Goal: Task Accomplishment & Management: Use online tool/utility

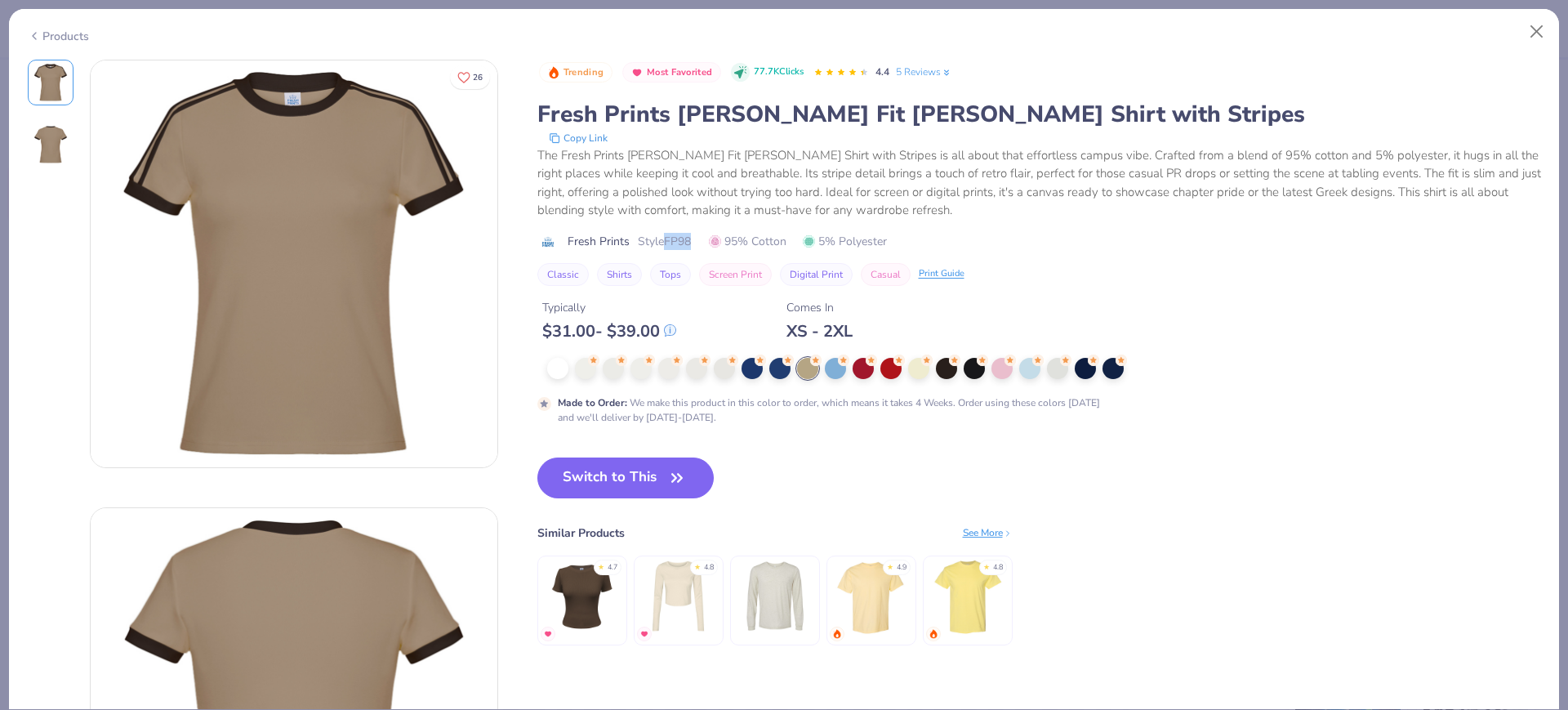
scroll to position [1736, 0]
click at [673, 486] on icon "button" at bounding box center [677, 477] width 23 height 23
click at [573, 474] on button "Switch to This" at bounding box center [626, 477] width 177 height 41
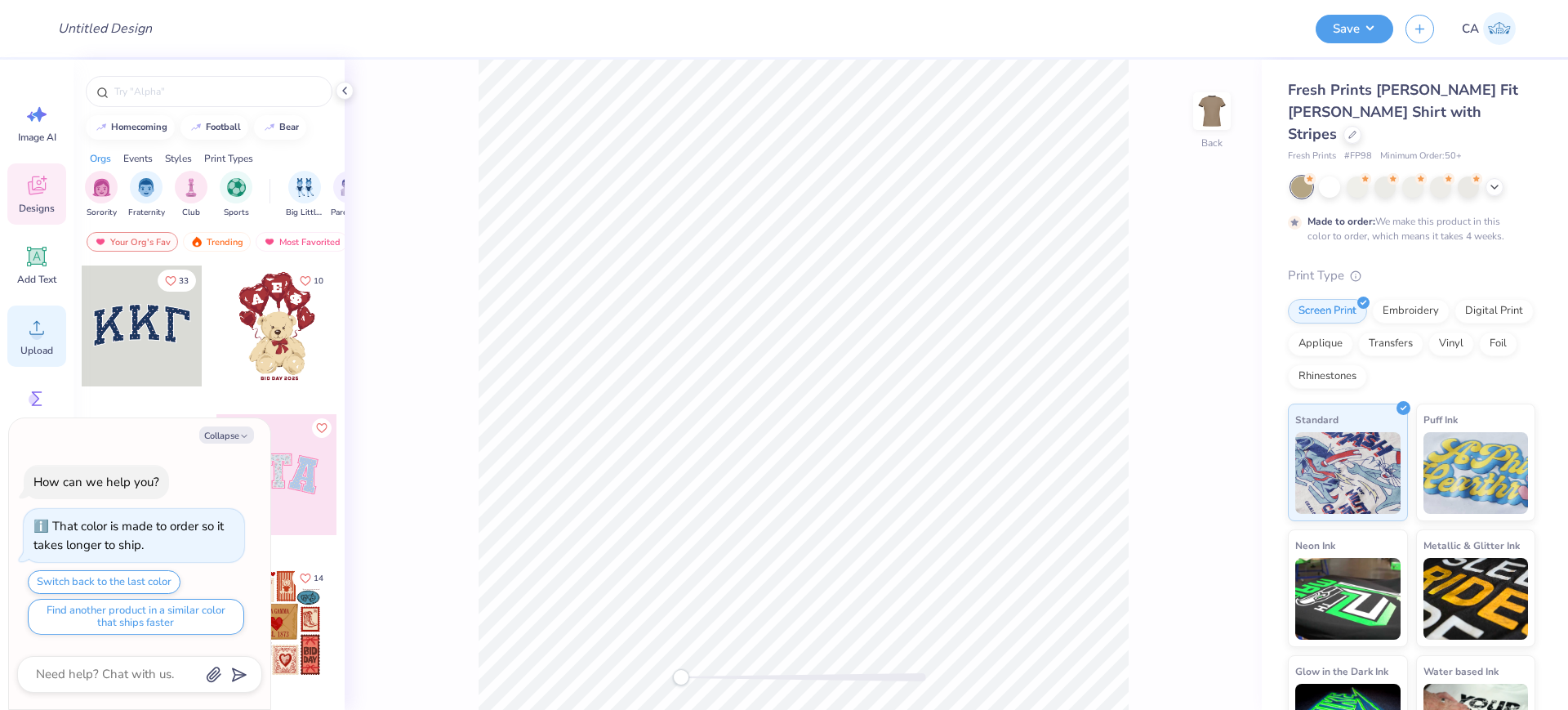
click at [39, 331] on circle at bounding box center [36, 334] width 12 height 12
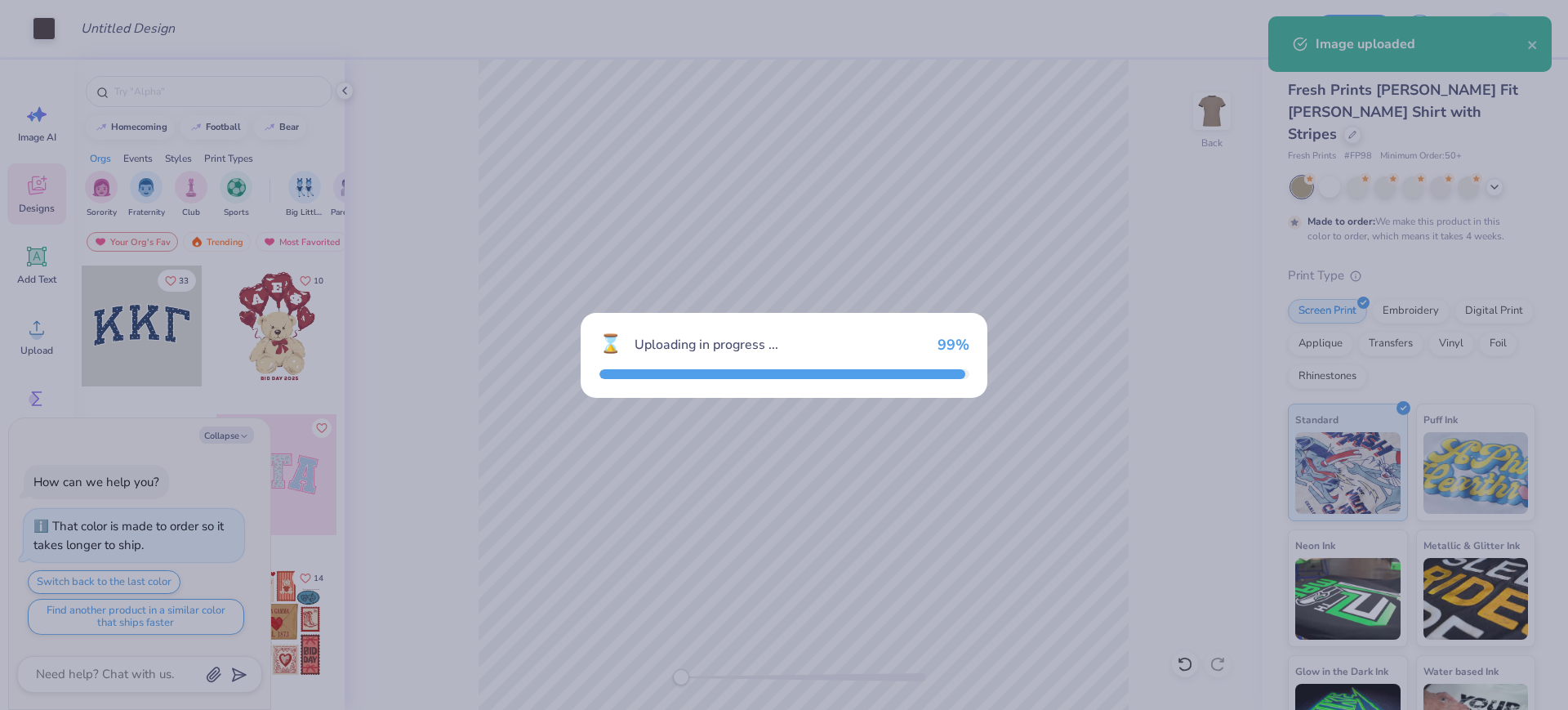
type textarea "x"
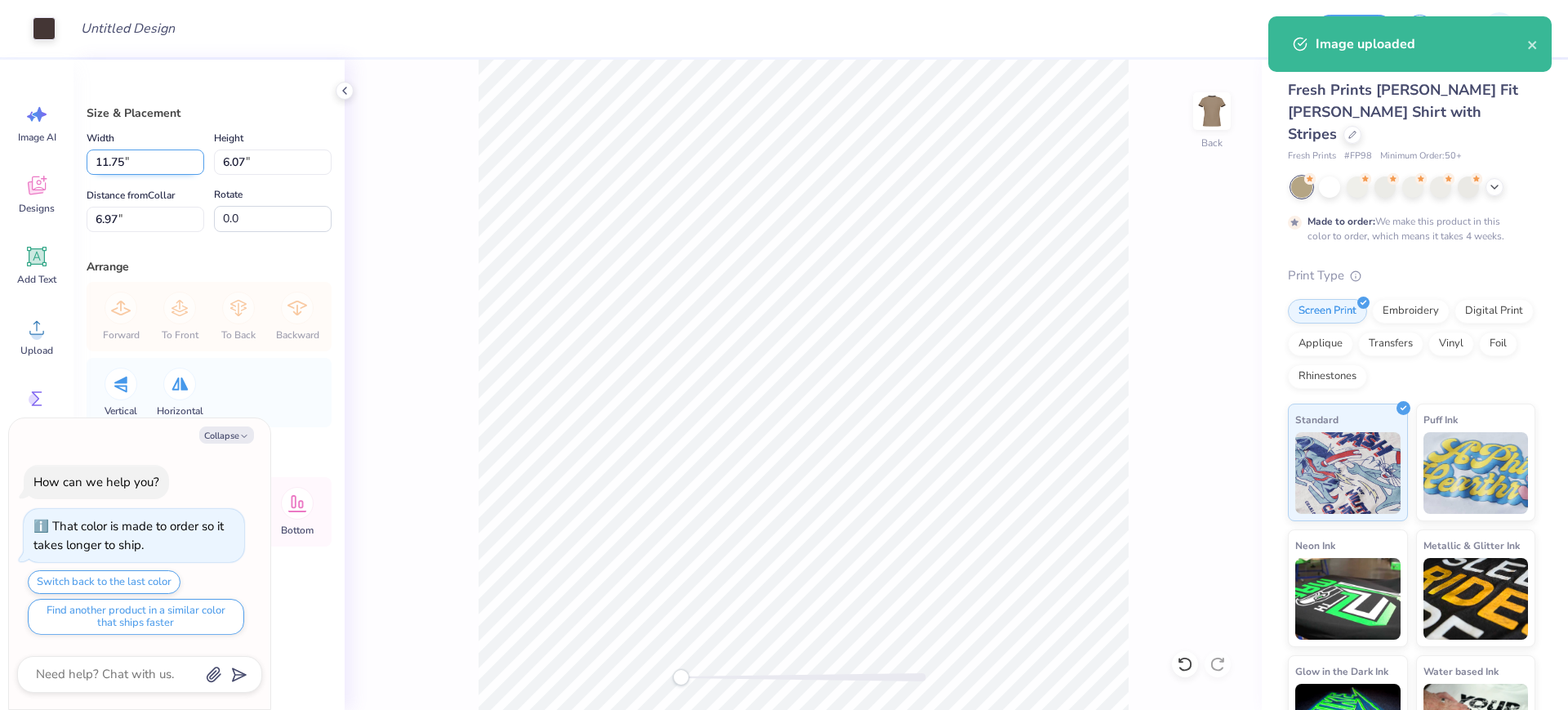
click at [135, 164] on input "11.75" at bounding box center [145, 162] width 118 height 25
type input "10"
type textarea "x"
type input "10.00"
type input "5.16"
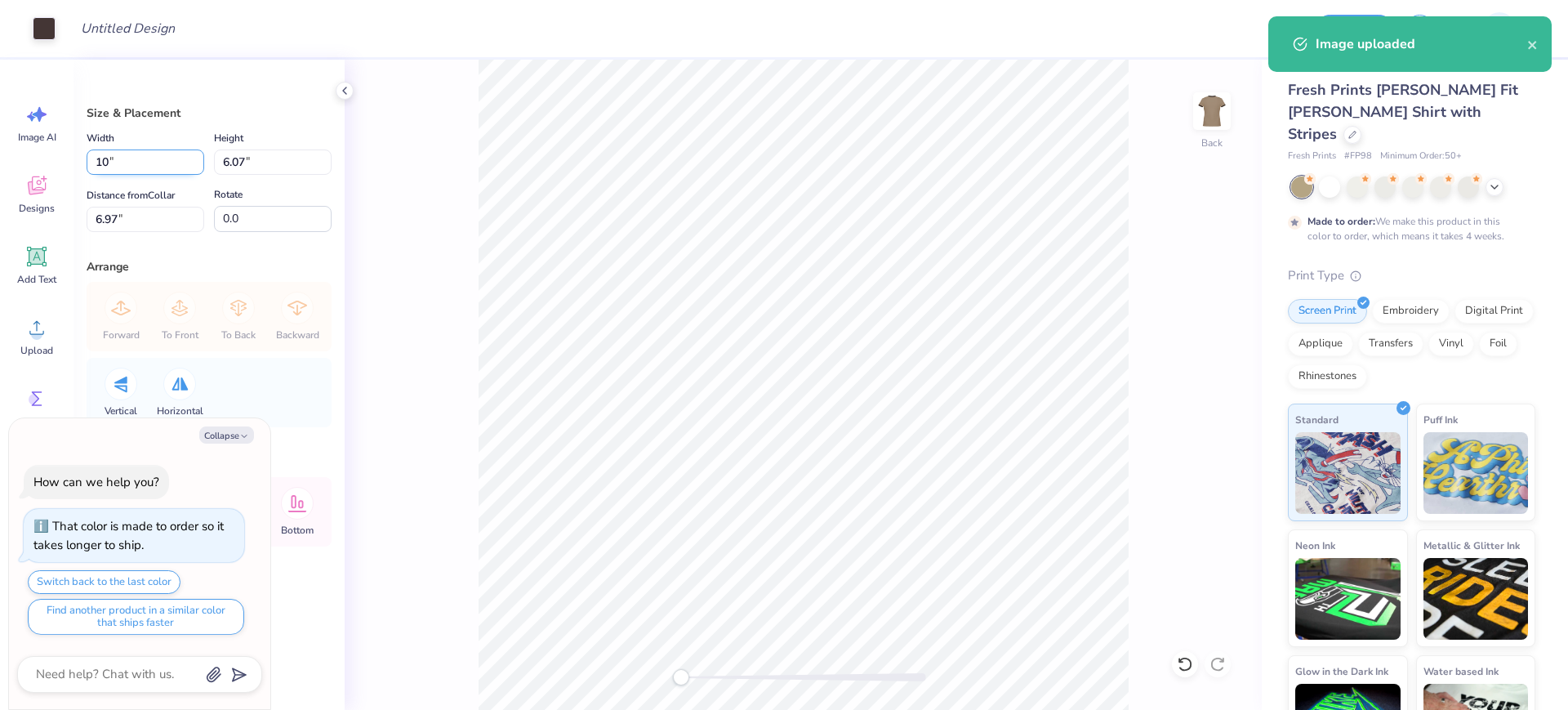
type input "7.42"
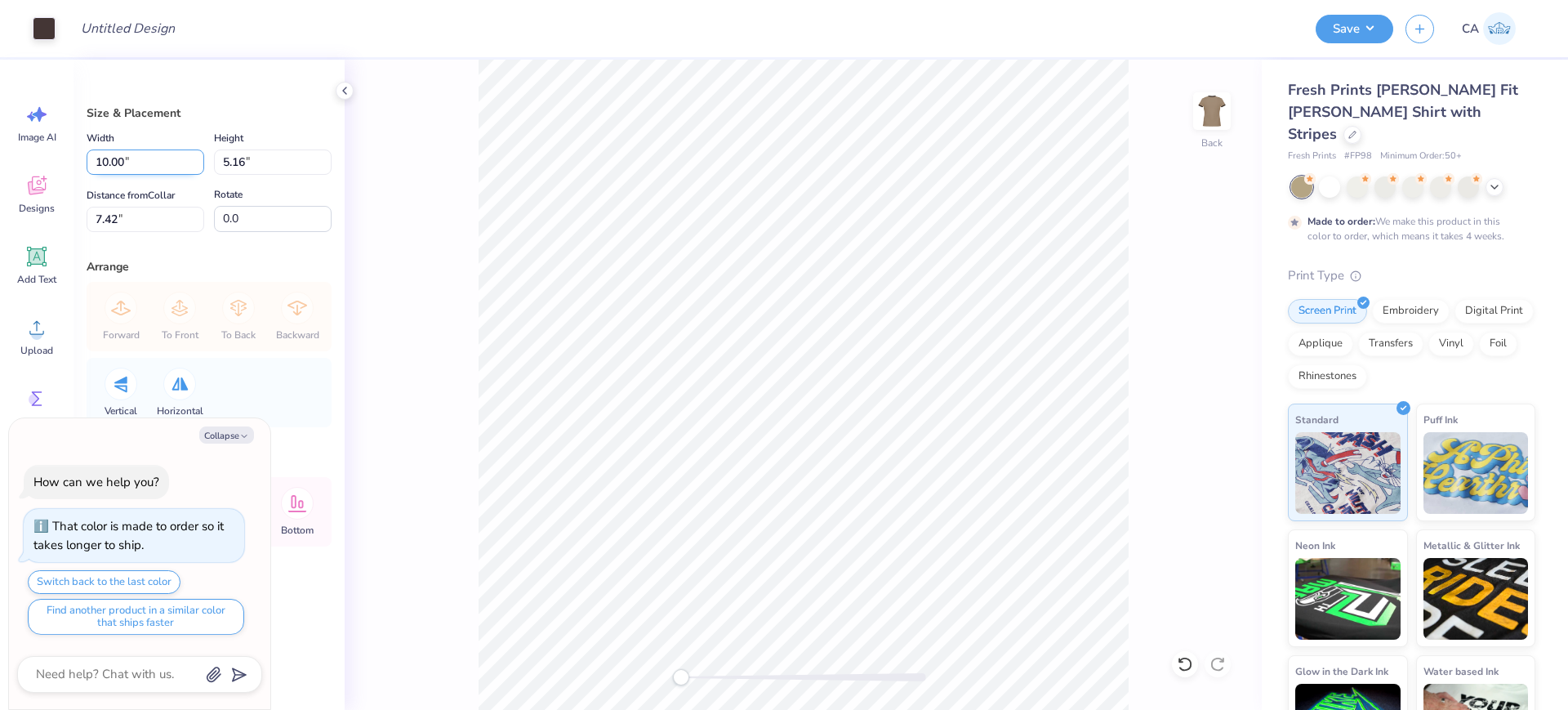
click at [135, 164] on input "10.00" at bounding box center [145, 162] width 118 height 25
type input "7"
type textarea "x"
type input "7.00"
type input "3.61"
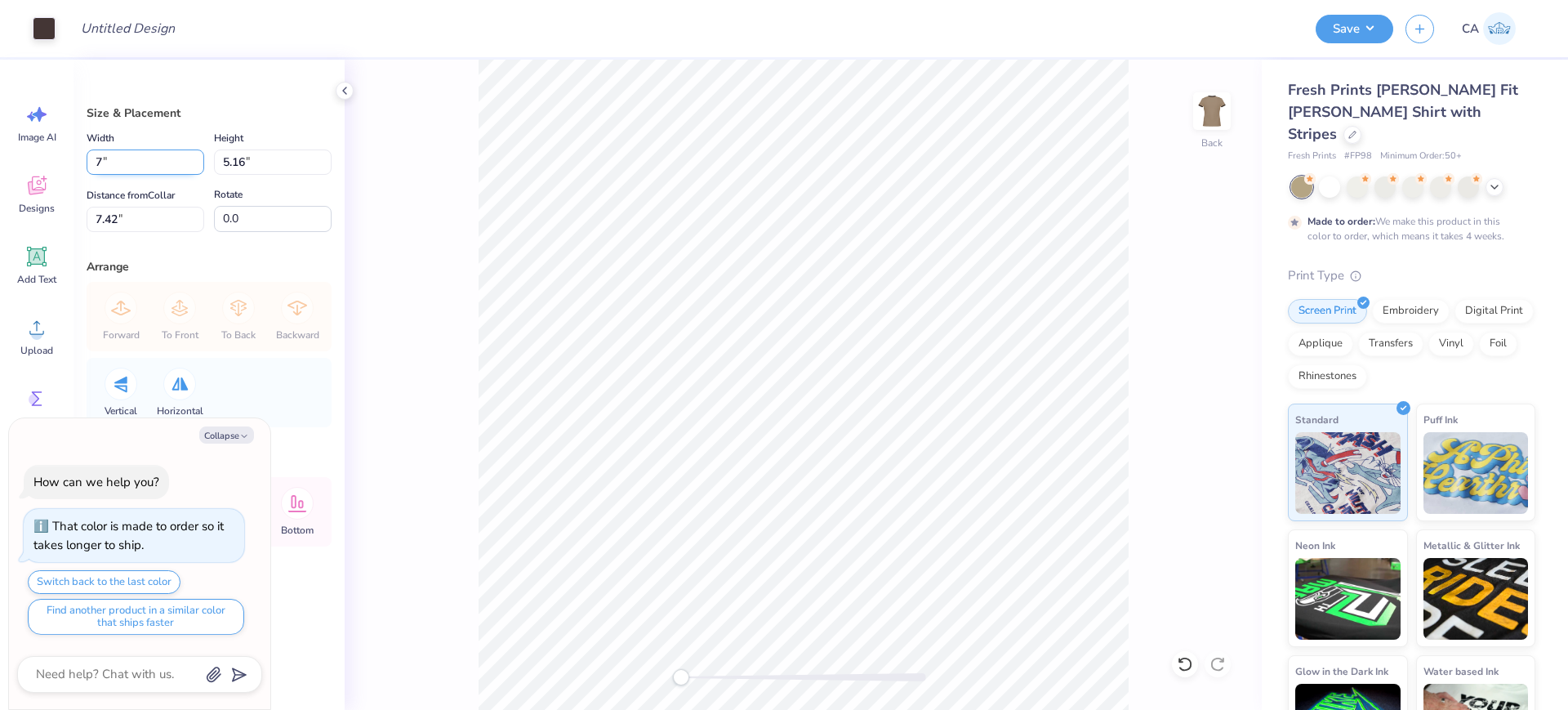
type input "8.19"
click at [135, 164] on input "7.00" at bounding box center [145, 162] width 118 height 25
type input "9"
type textarea "x"
type input "9.00"
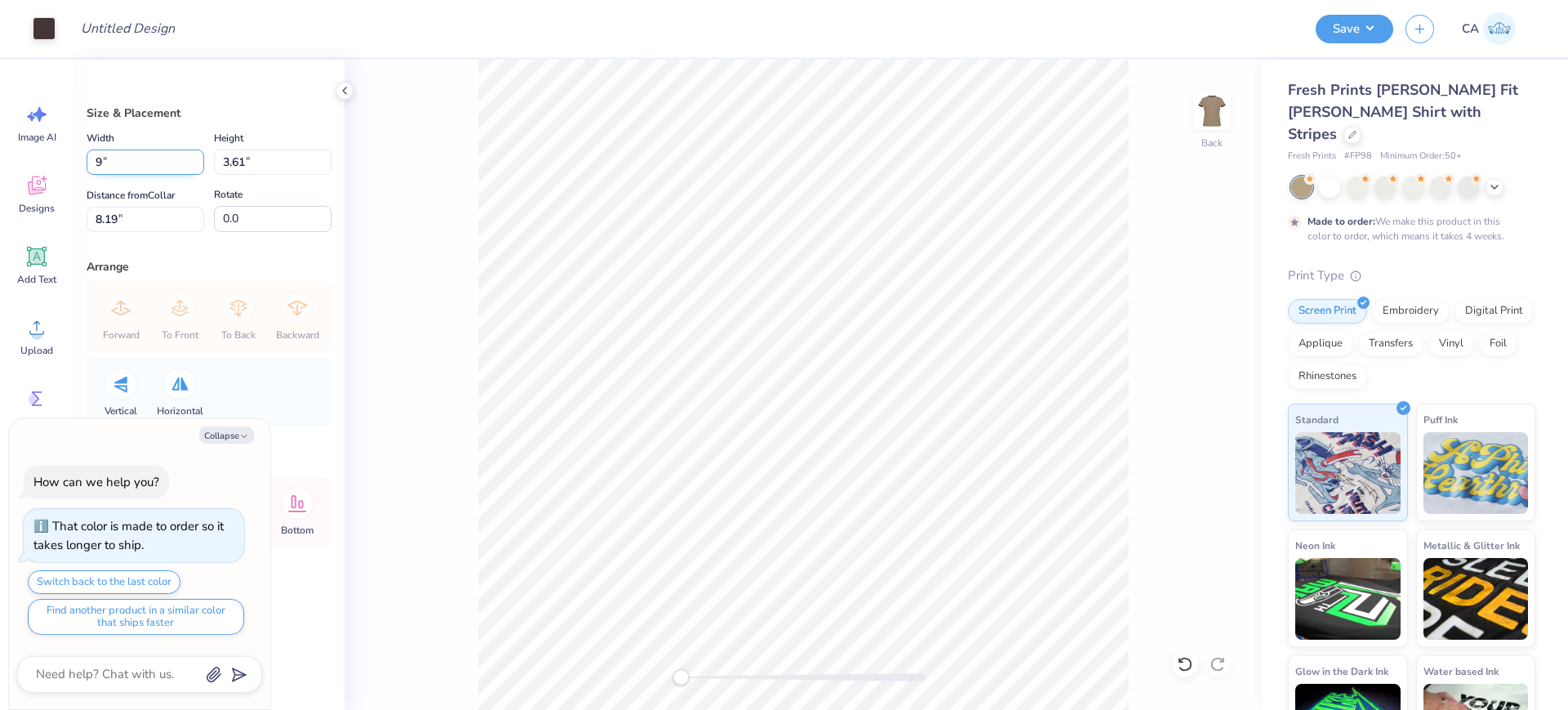
type input "4.65"
click at [144, 227] on input "7.68" at bounding box center [145, 219] width 118 height 25
type input "2"
type input "3"
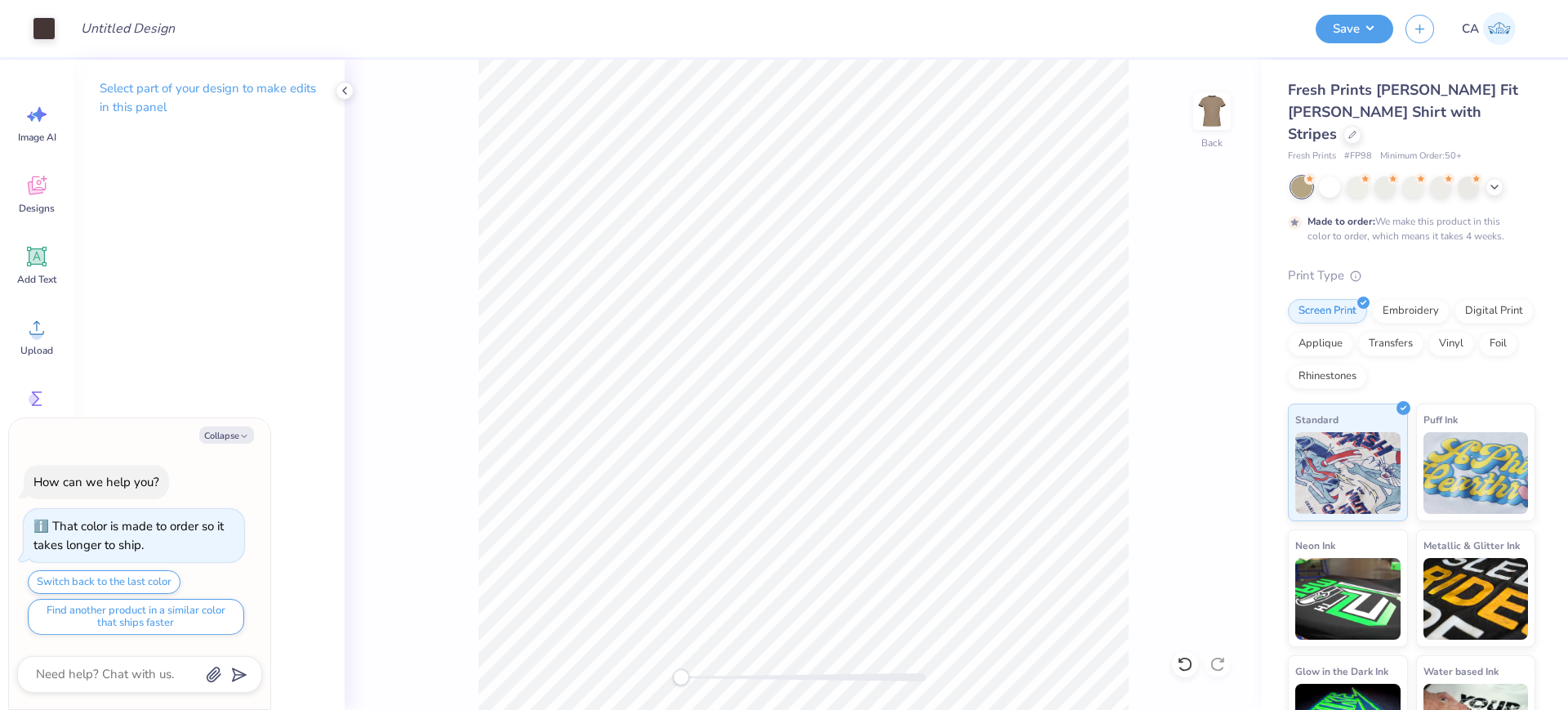
type textarea "x"
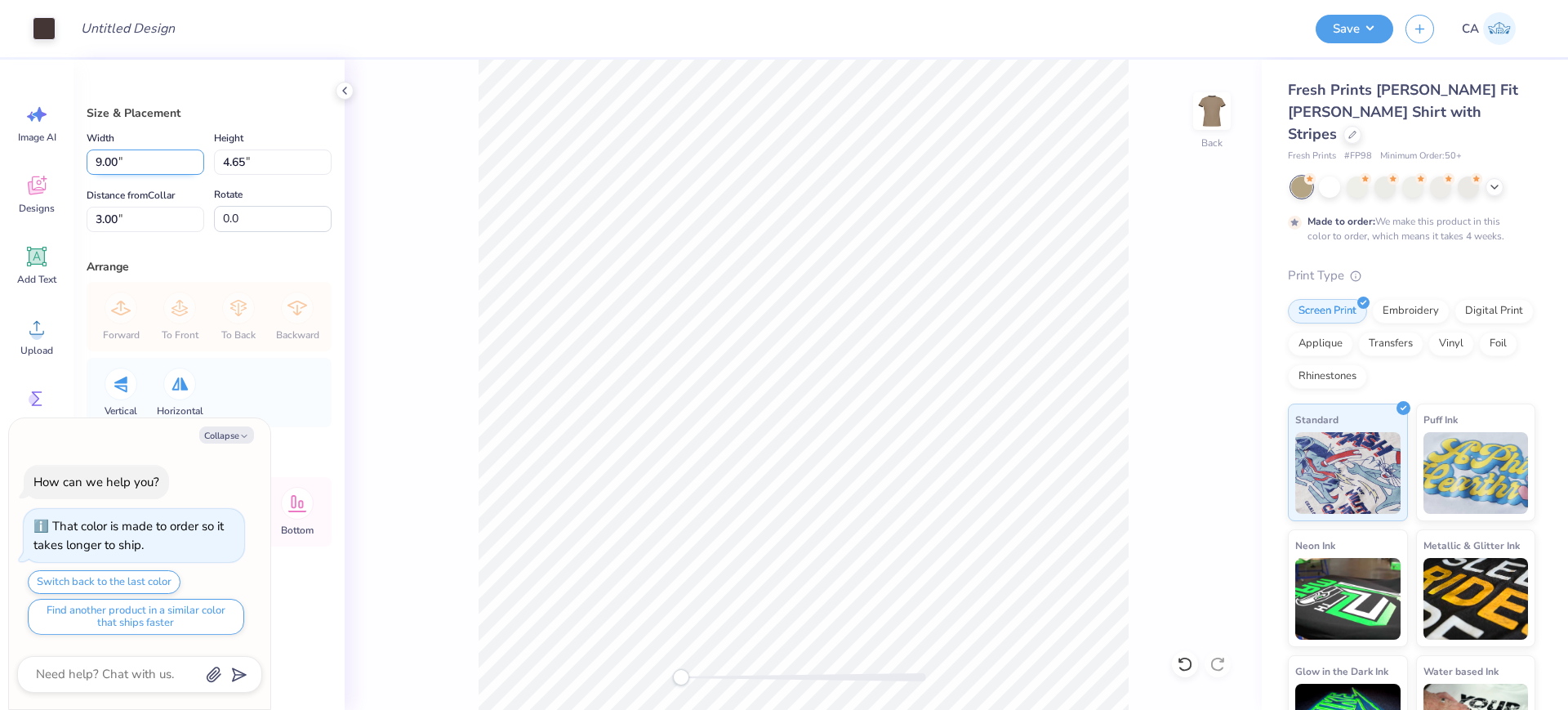
click at [148, 166] on input "9.00" at bounding box center [145, 162] width 118 height 25
type input "8"
type textarea "x"
type input "8.00"
type input "4.13"
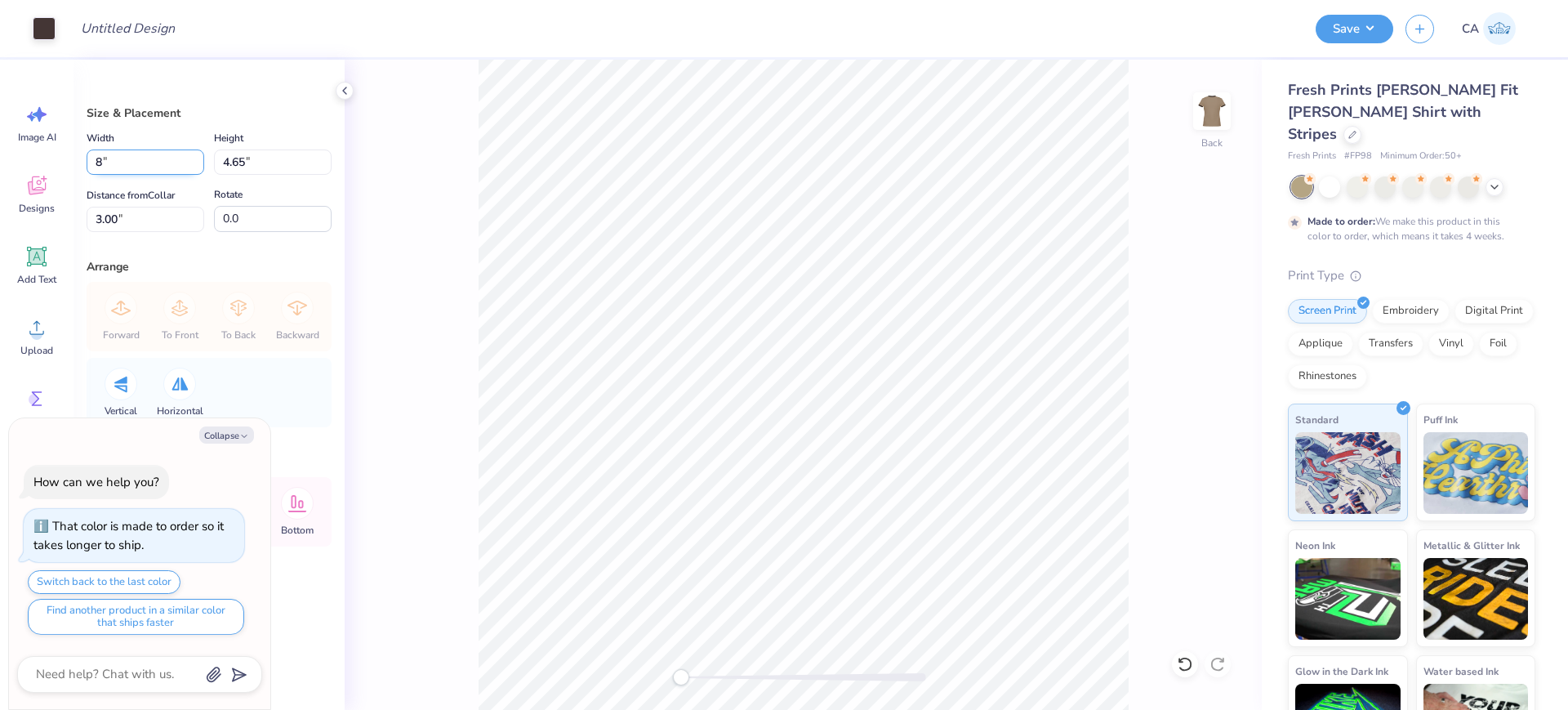
type input "3.26"
click at [111, 234] on div "Size & Placement Width 8.00 8.00 " Height 4.13 4.13 " Distance from Collar 3.26…" at bounding box center [209, 384] width 271 height 650
type textarea "x"
click at [121, 227] on input "3.26" at bounding box center [145, 219] width 118 height 25
type input "2"
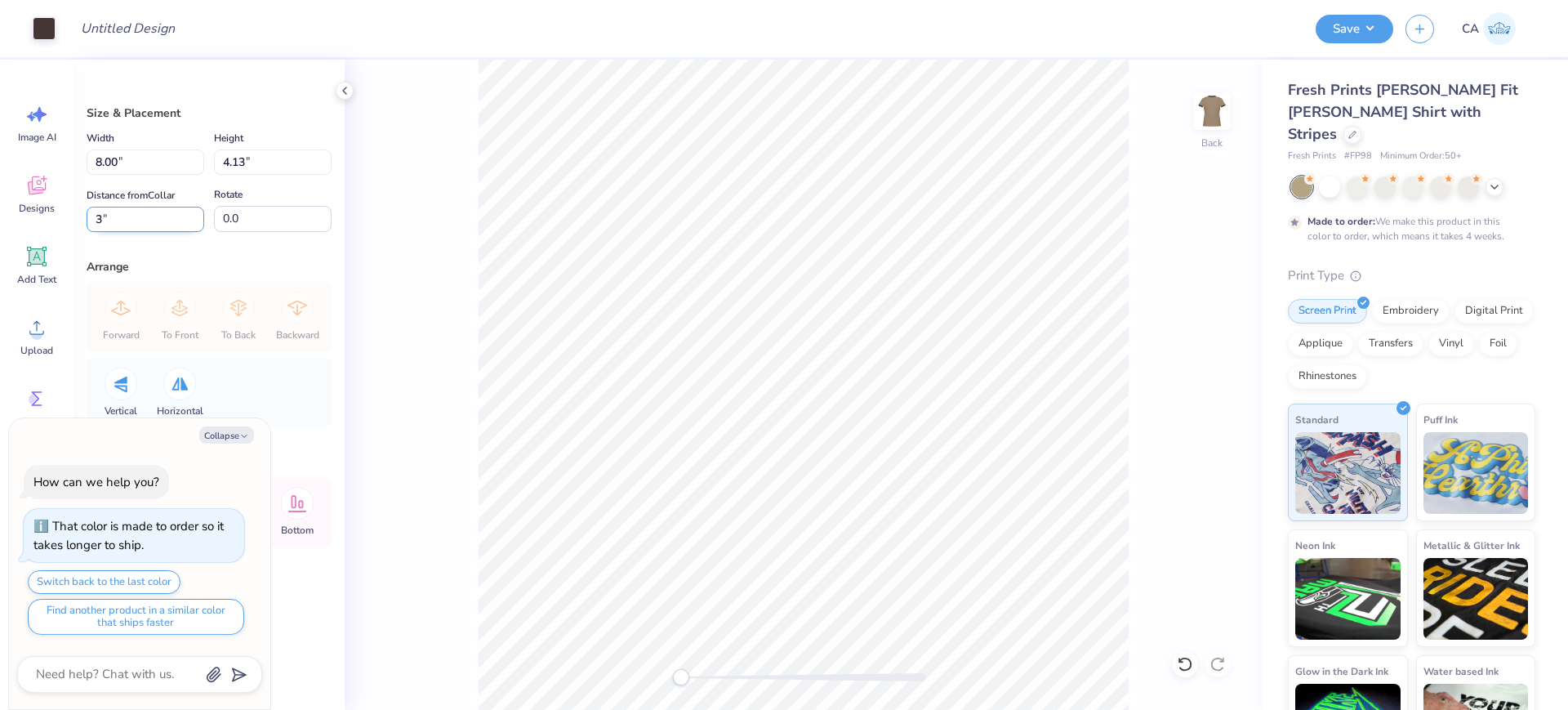
type input "3"
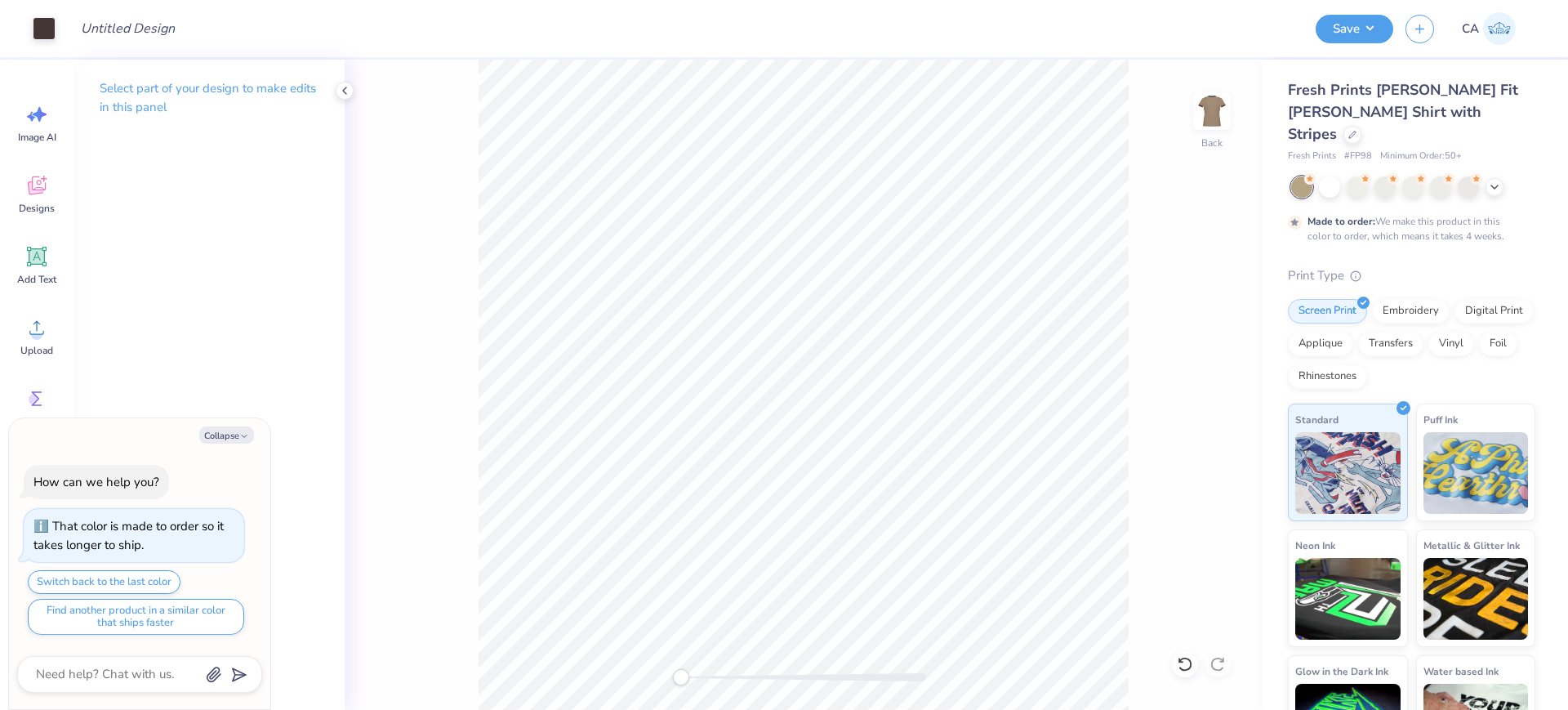
type textarea "x"
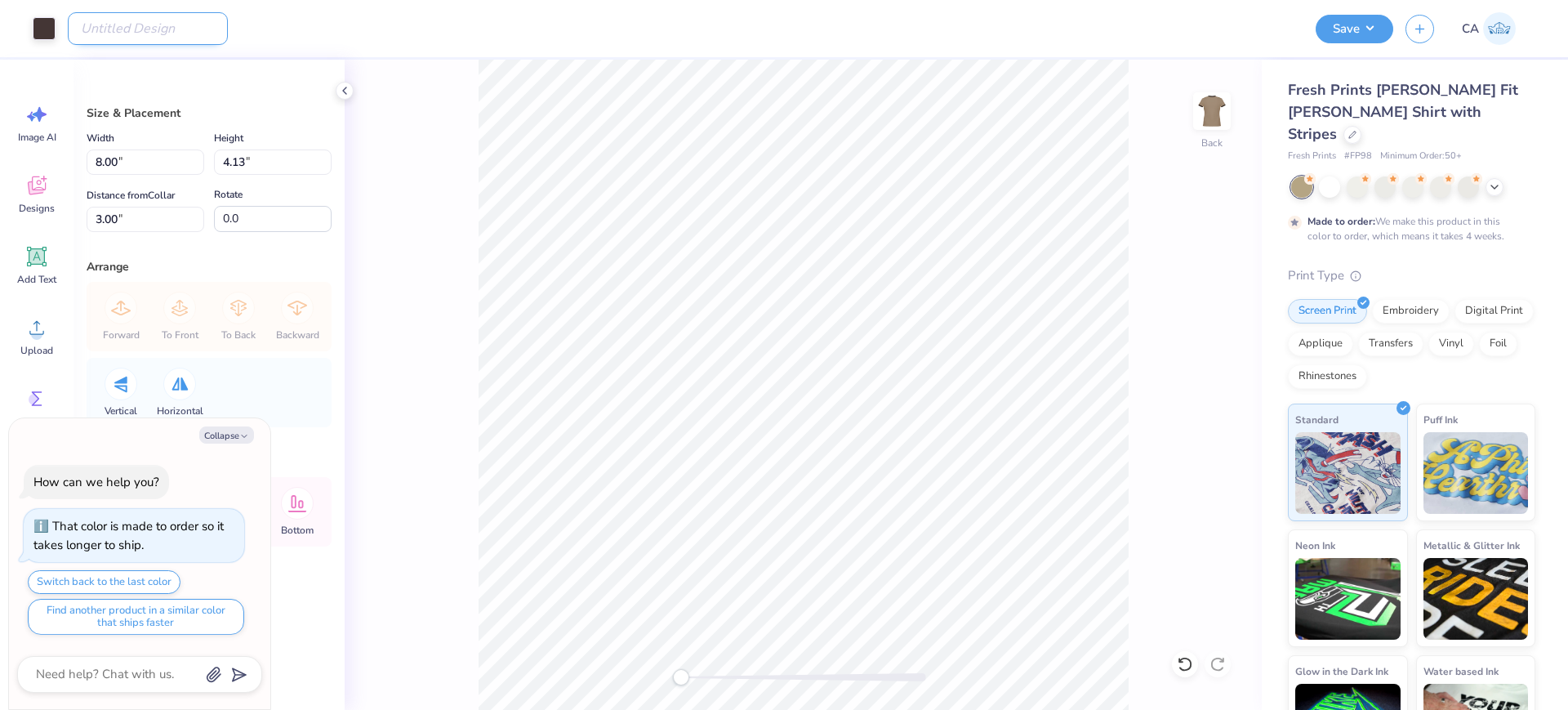
click at [124, 32] on input "Design Title" at bounding box center [148, 29] width 161 height 33
paste input "FPS240674"
type input "FPS240674"
type textarea "x"
type input "FPS240674"
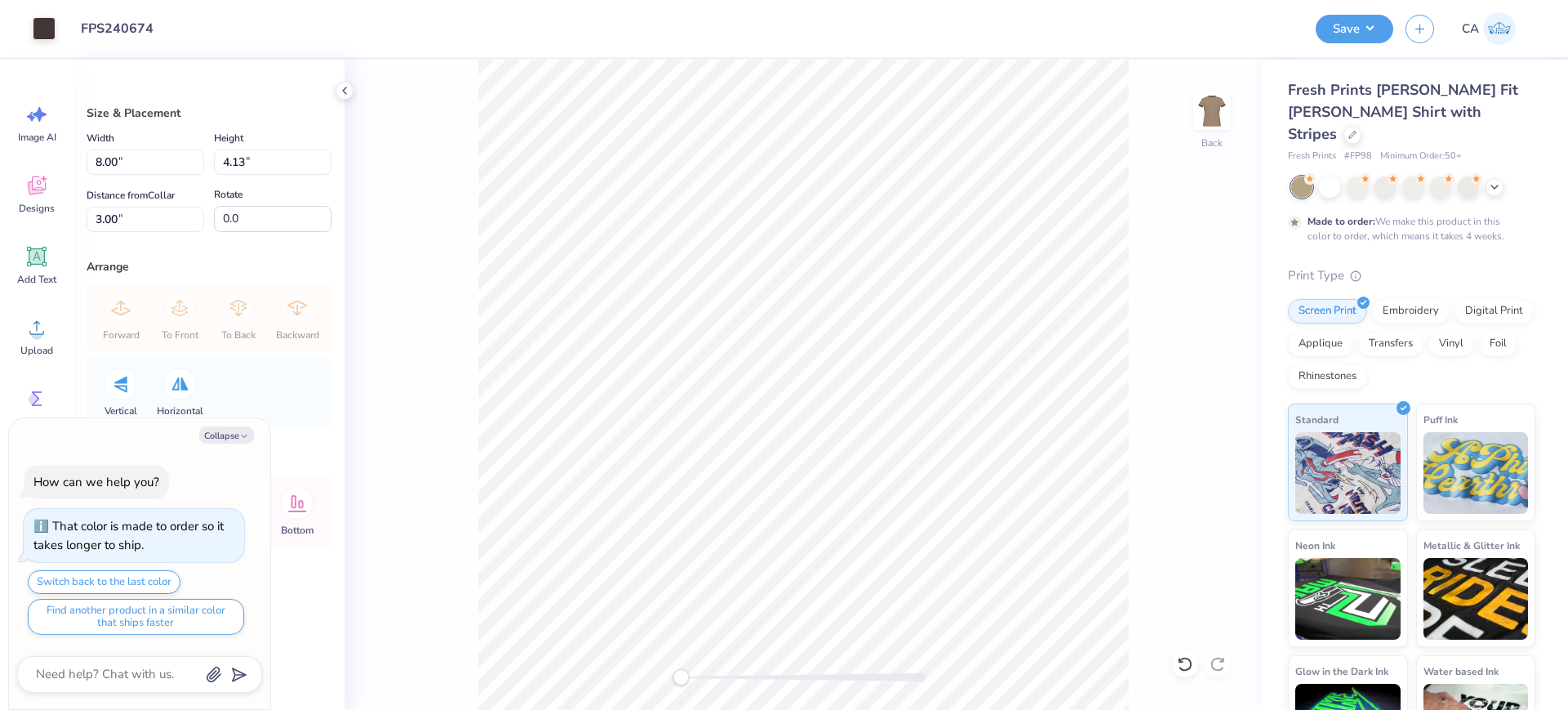
click at [1388, 13] on div "Save CA" at bounding box center [1436, 28] width 240 height 57
click at [1362, 38] on button "Save" at bounding box center [1355, 27] width 78 height 29
type textarea "x"
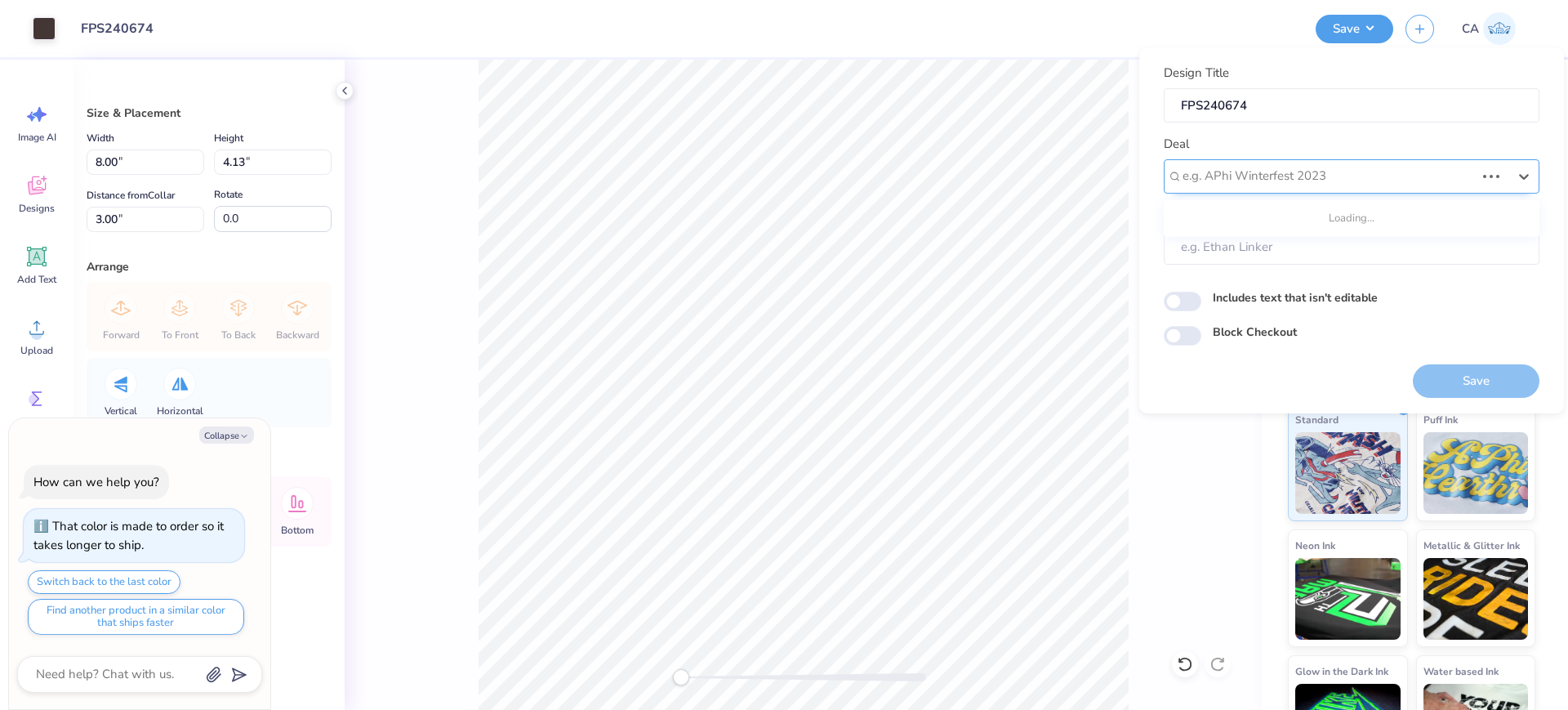
click at [1326, 183] on div at bounding box center [1329, 176] width 292 height 22
click at [1317, 215] on div "Design Tool Gallery" at bounding box center [1352, 220] width 363 height 27
type input "design tool gall"
type textarea "x"
type input "Design Tool Gallery User"
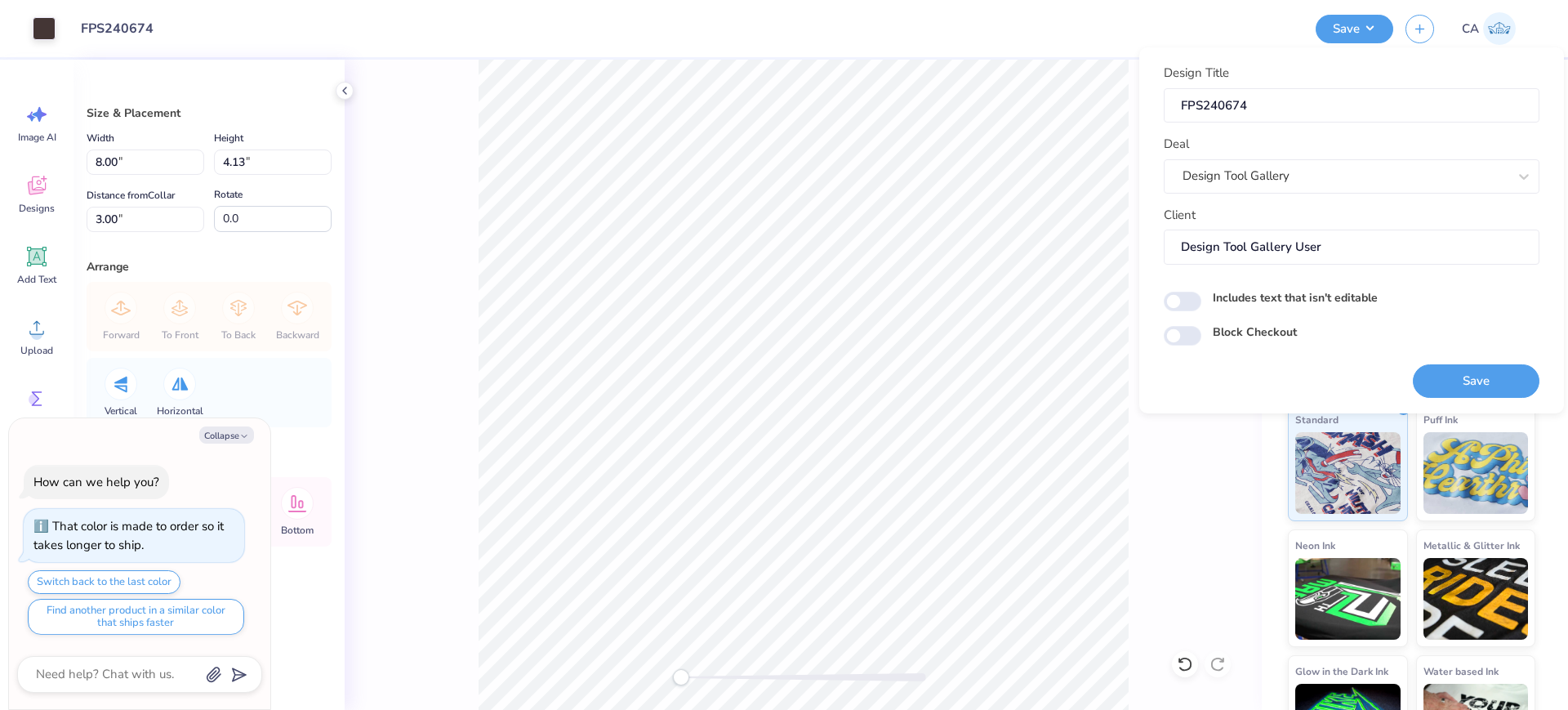
drag, startPoint x: 1446, startPoint y: 379, endPoint x: 1294, endPoint y: 382, distance: 152.0
click at [1447, 379] on button "Save" at bounding box center [1476, 381] width 127 height 34
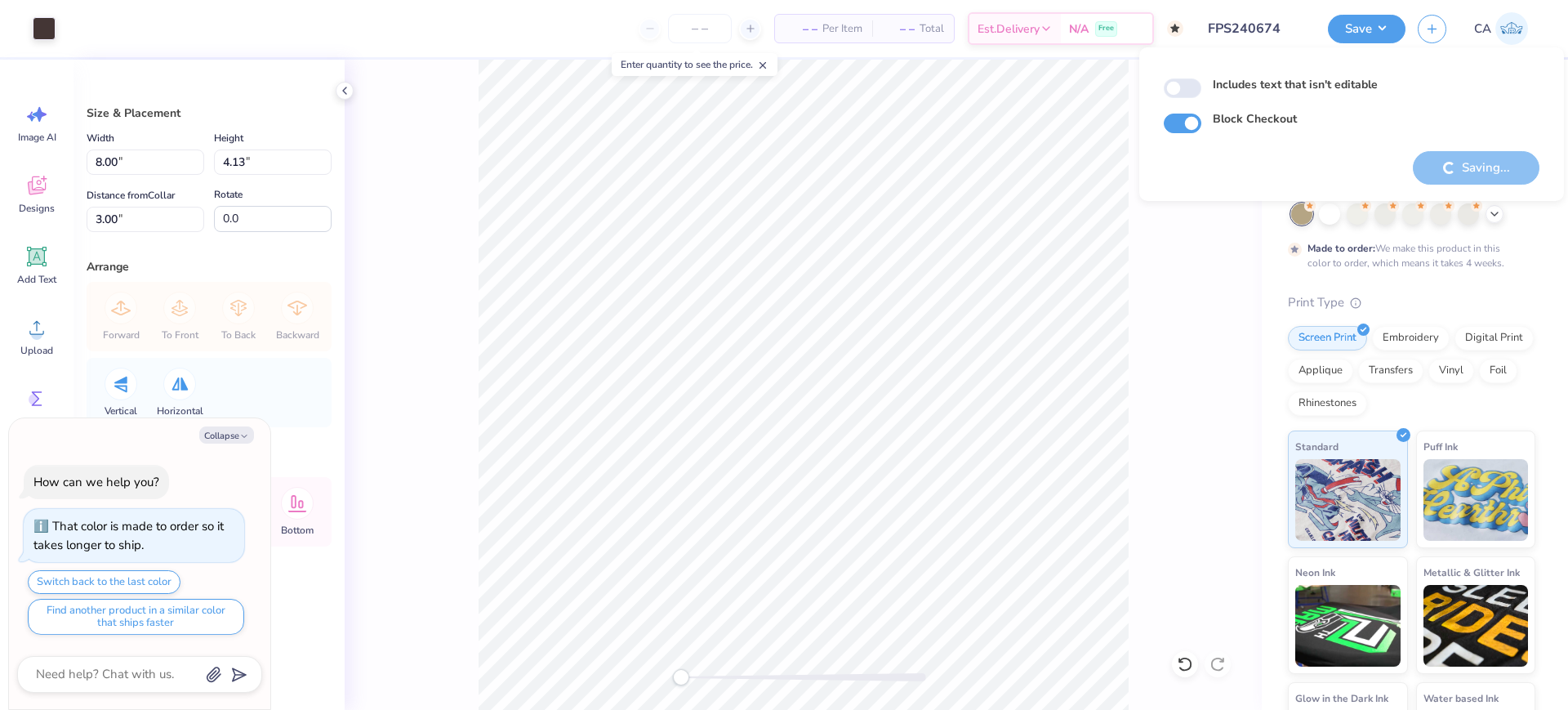
type textarea "x"
checkbox input "true"
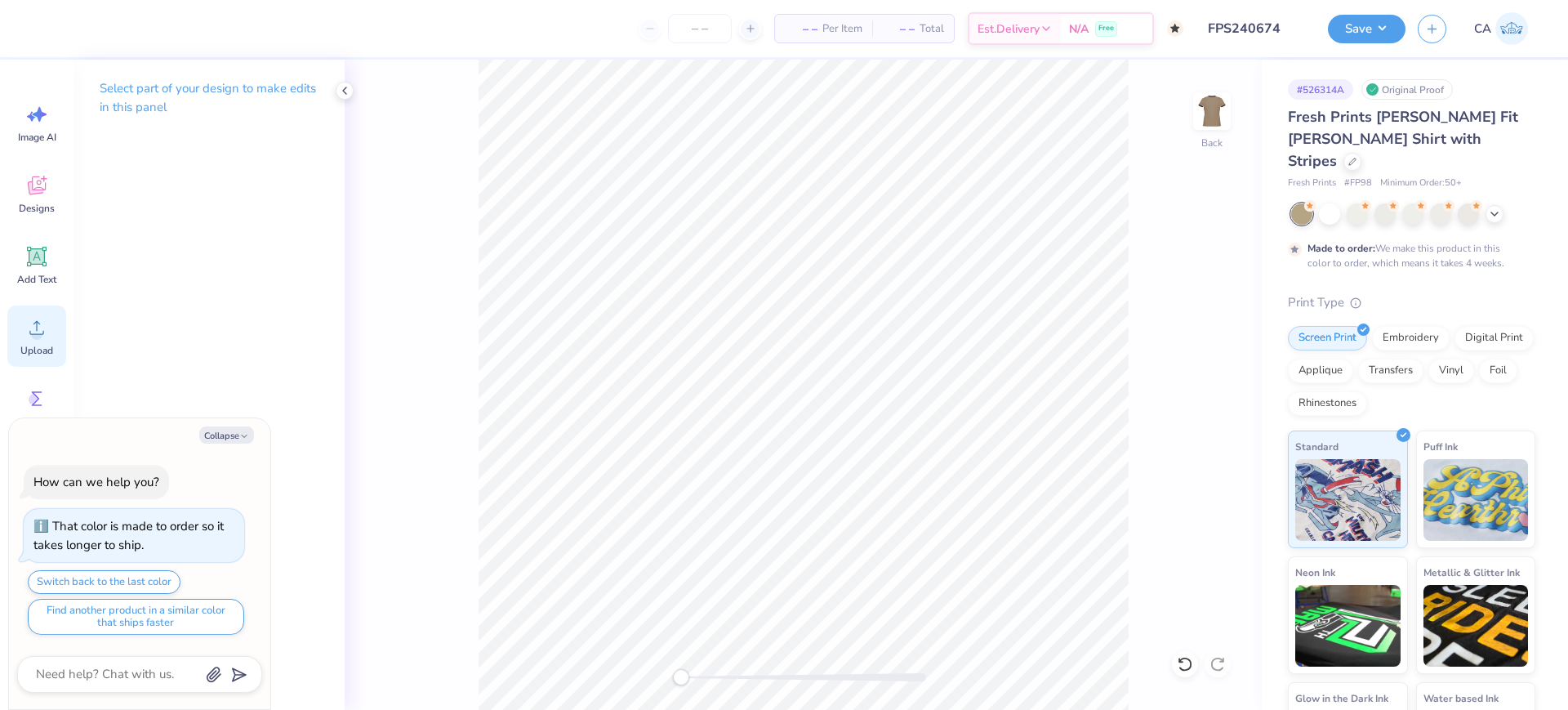
click at [26, 333] on icon at bounding box center [36, 327] width 24 height 24
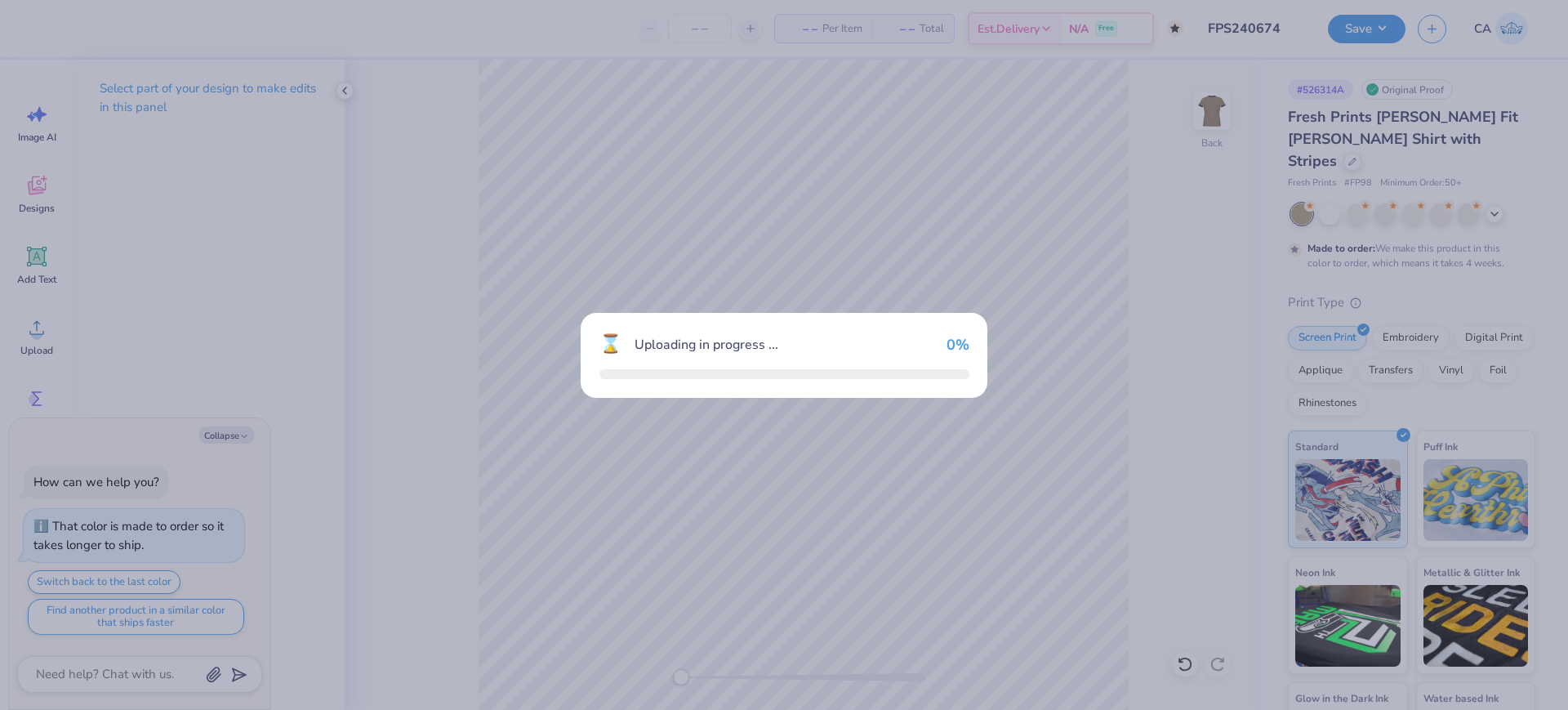
type textarea "x"
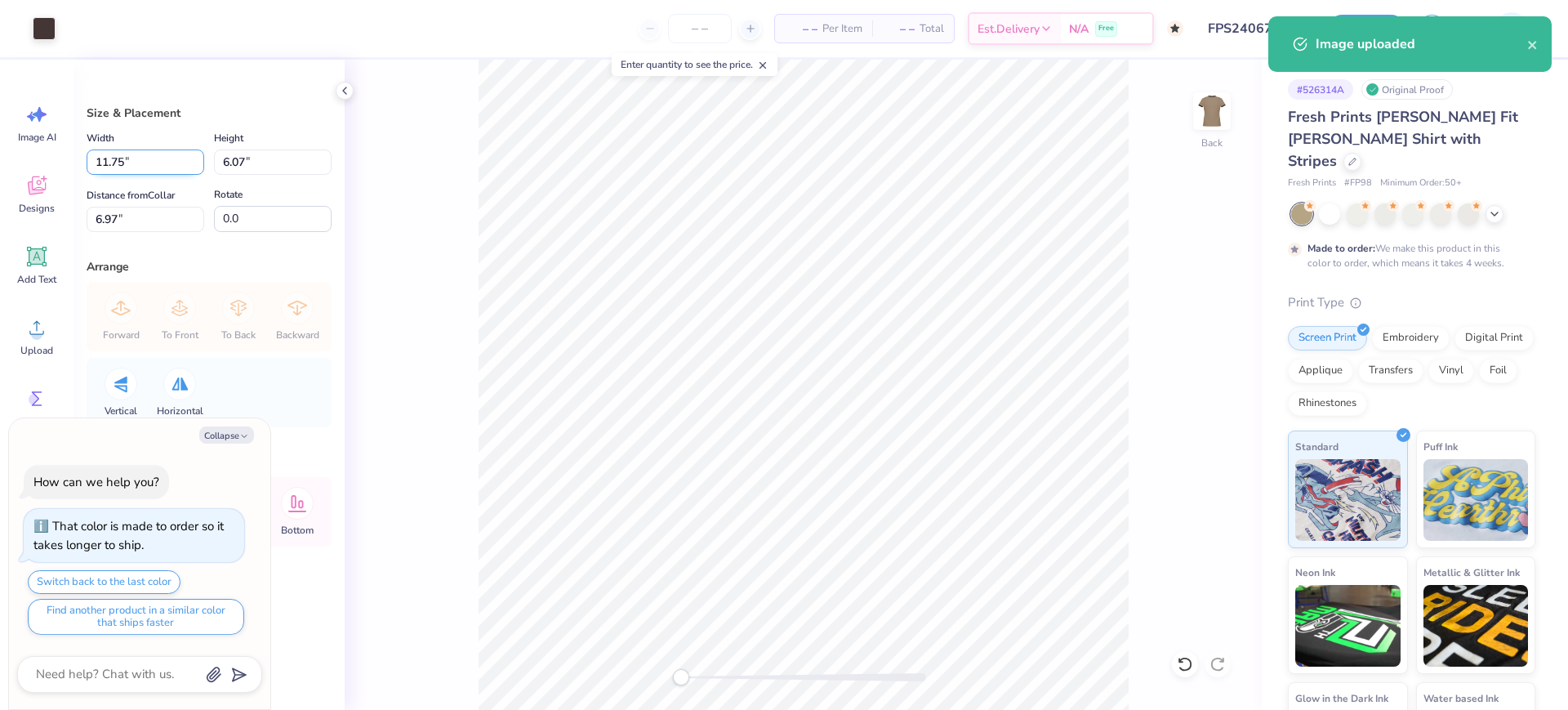
click at [141, 166] on input "11.75" at bounding box center [145, 162] width 118 height 25
type input "8"
type textarea "x"
type input "8.00"
type input "4.13"
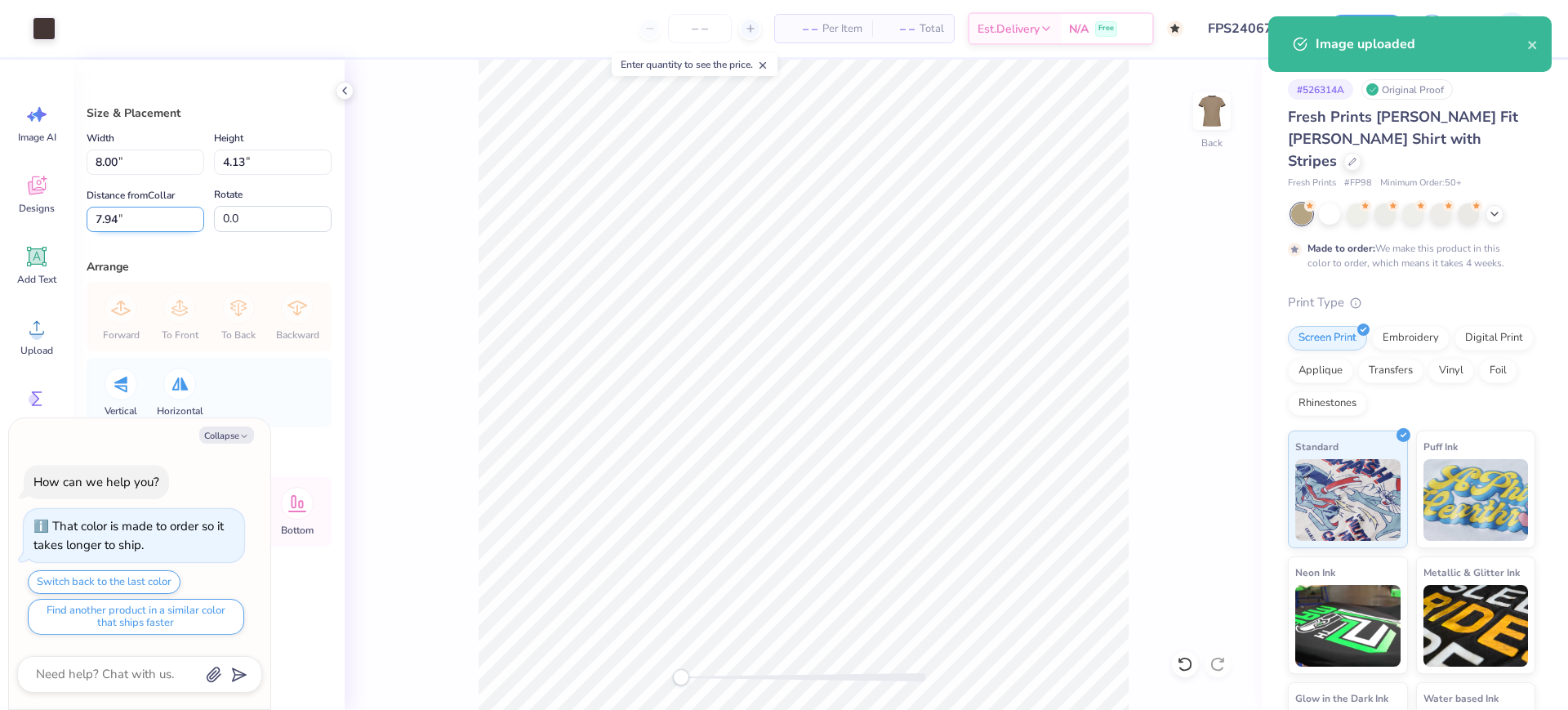
click at [133, 228] on input "7.94" at bounding box center [145, 219] width 118 height 25
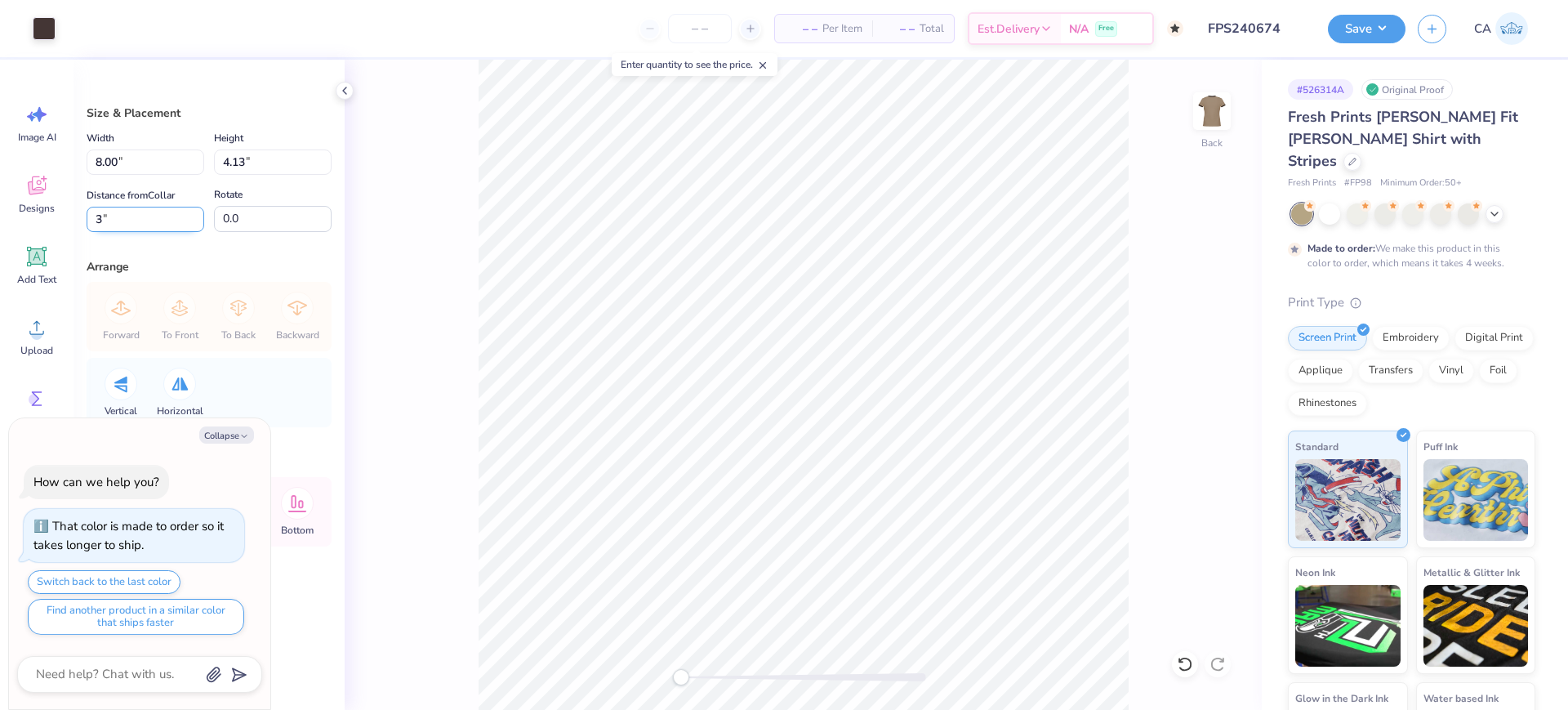
type input "3"
type textarea "x"
click at [146, 221] on input "3" at bounding box center [145, 219] width 118 height 25
type input "2.5"
click at [818, 549] on li "Ungroup" at bounding box center [856, 562] width 128 height 32
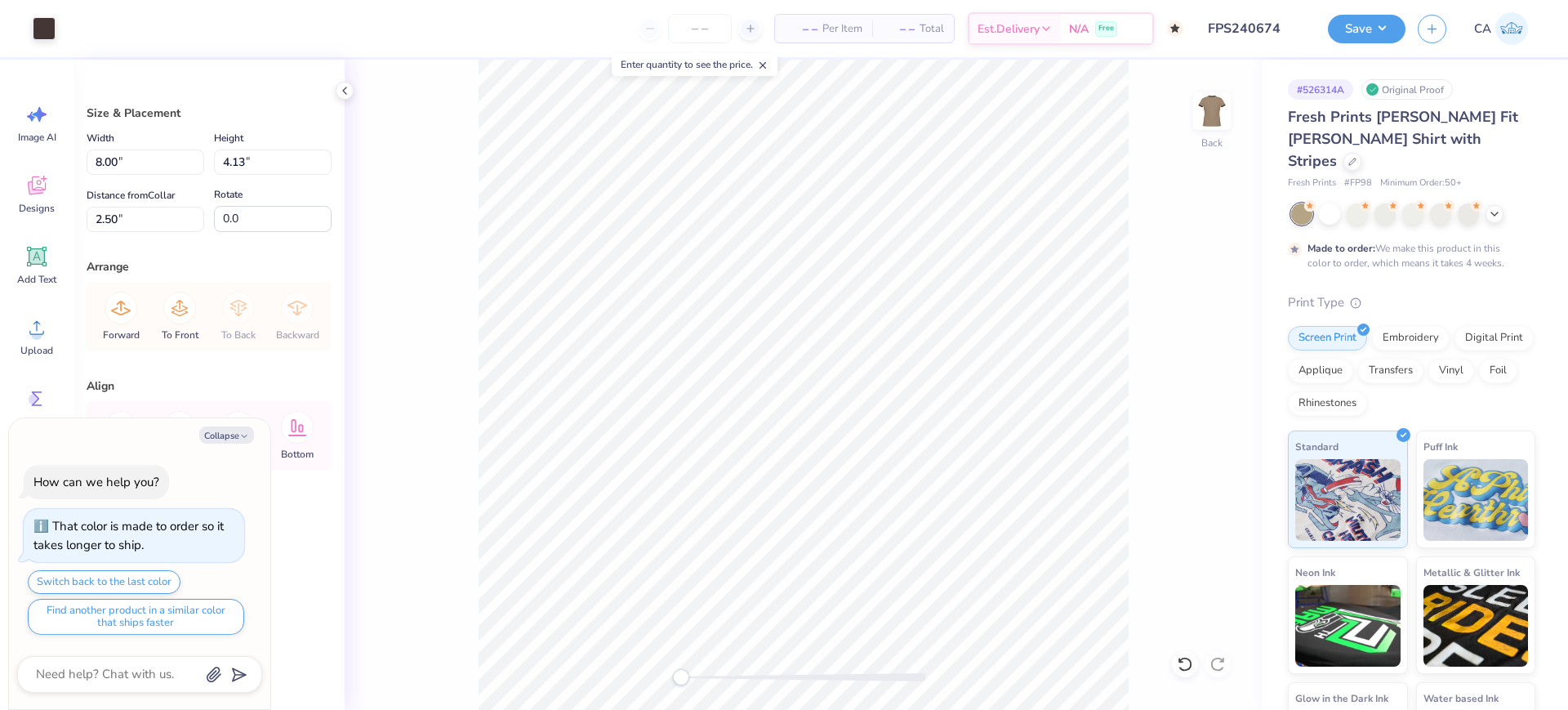
type textarea "x"
type input "8.20"
type textarea "x"
type input "5.87"
click at [1180, 652] on div at bounding box center [1185, 664] width 26 height 26
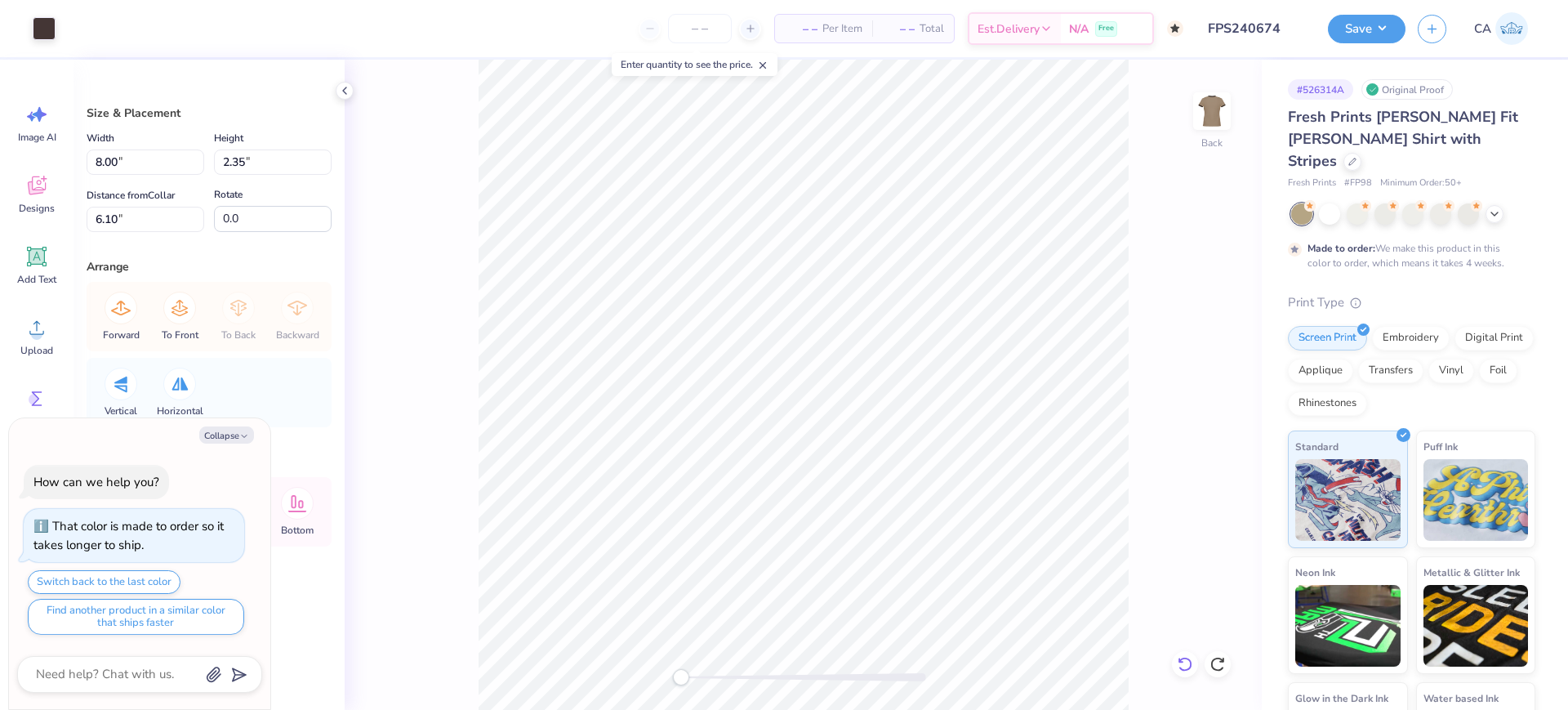
click at [1183, 657] on icon at bounding box center [1184, 664] width 14 height 15
click at [1184, 657] on icon at bounding box center [1184, 664] width 14 height 15
type textarea "x"
type input "8.42"
click at [1184, 657] on icon at bounding box center [1184, 664] width 14 height 15
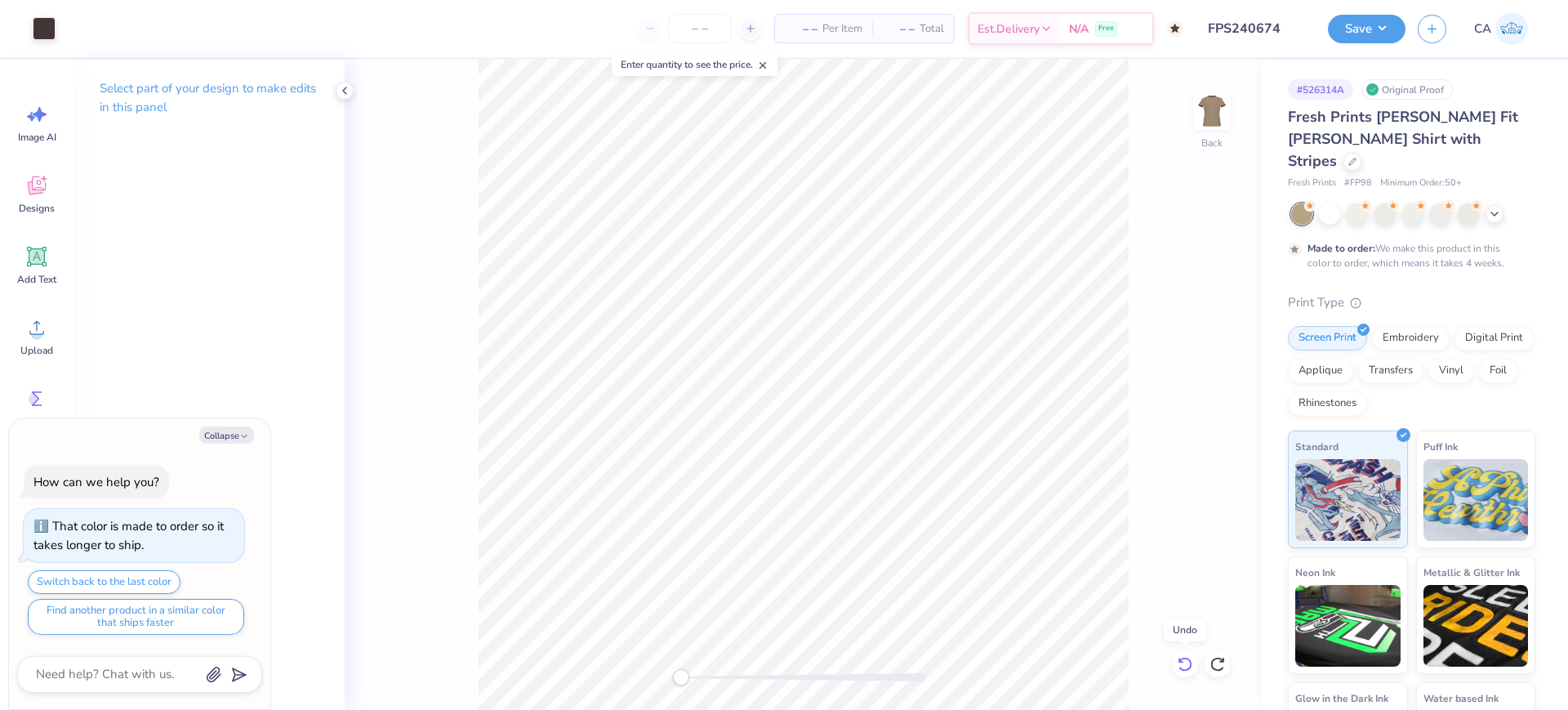
click at [1184, 657] on icon at bounding box center [1184, 664] width 14 height 15
click at [1355, 36] on button "Save" at bounding box center [1368, 27] width 78 height 29
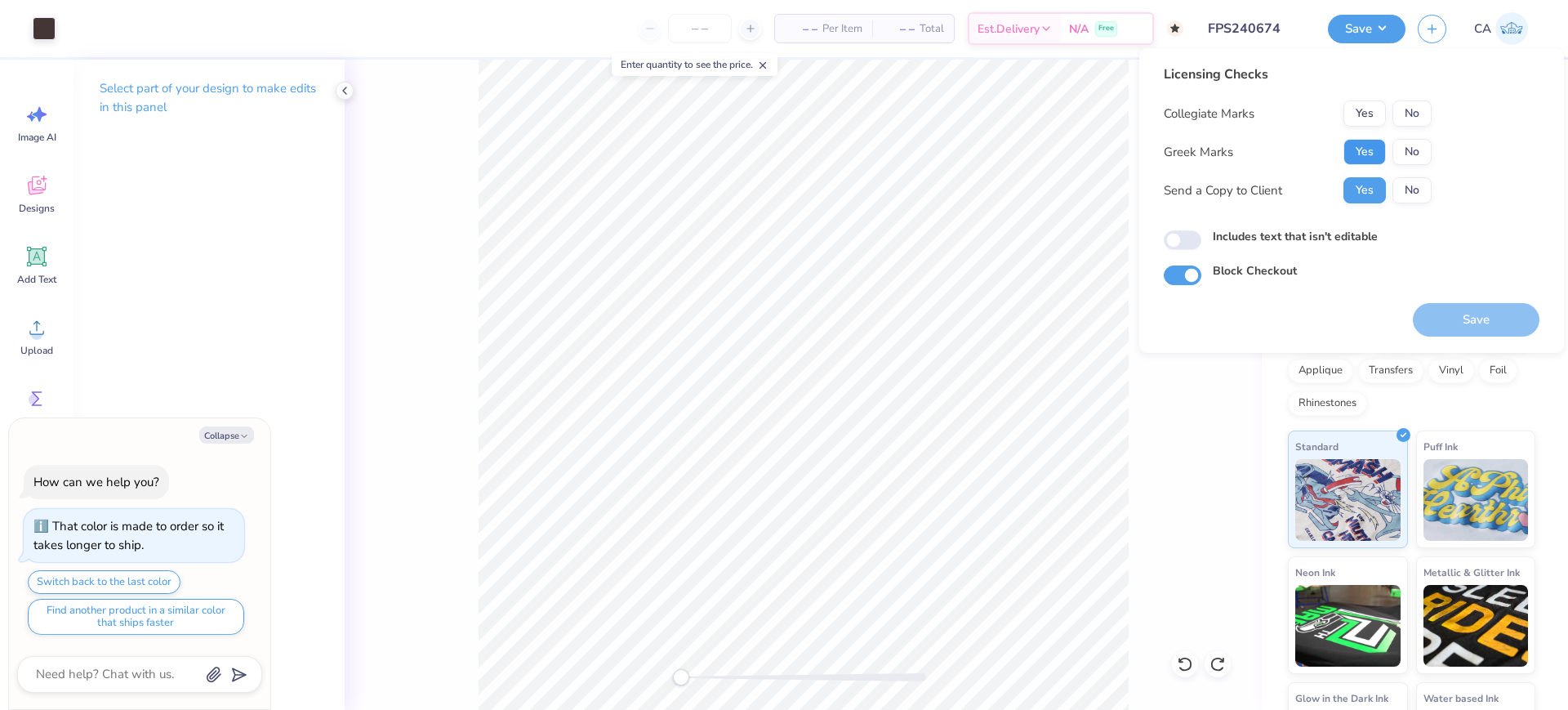
click at [1357, 155] on button "Yes" at bounding box center [1365, 151] width 43 height 26
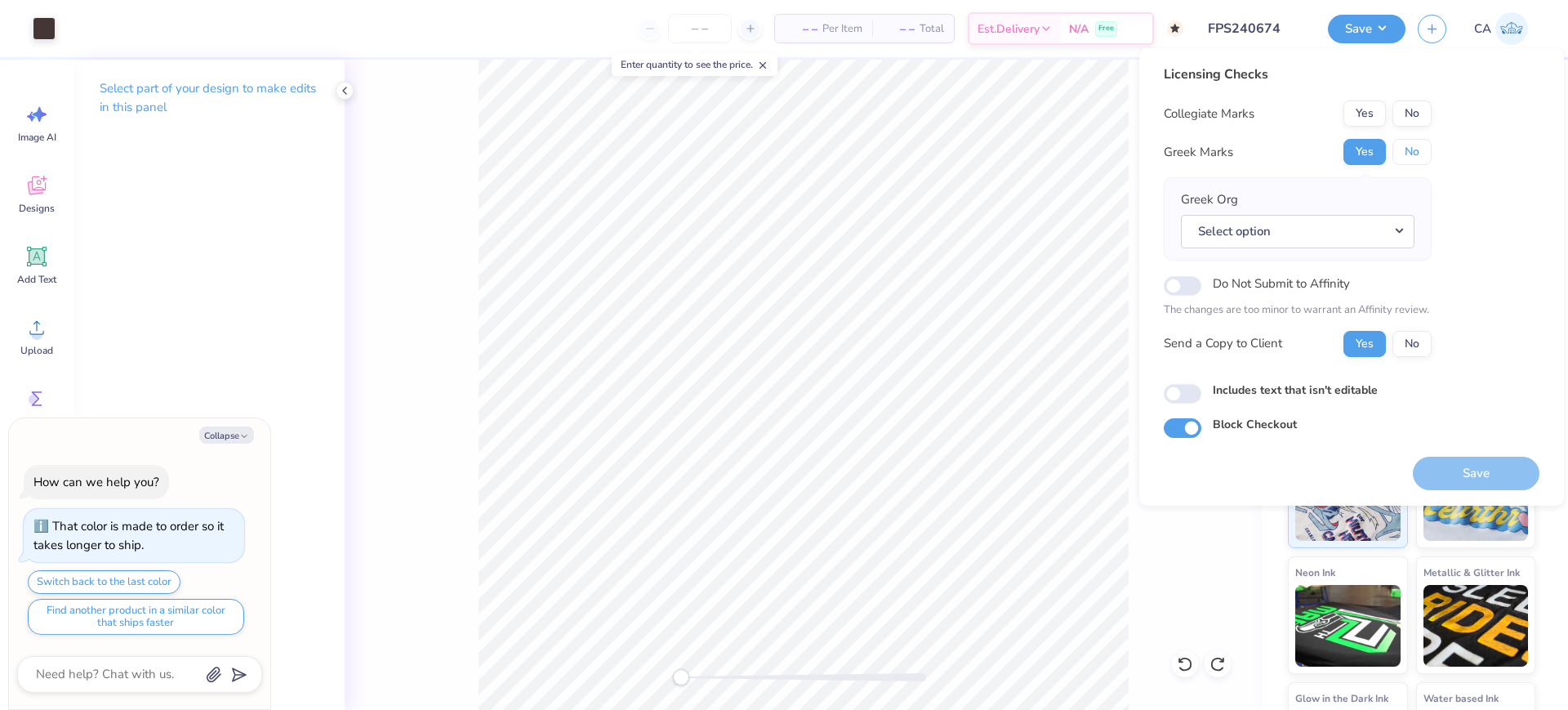
click at [1395, 140] on button "No" at bounding box center [1412, 151] width 39 height 26
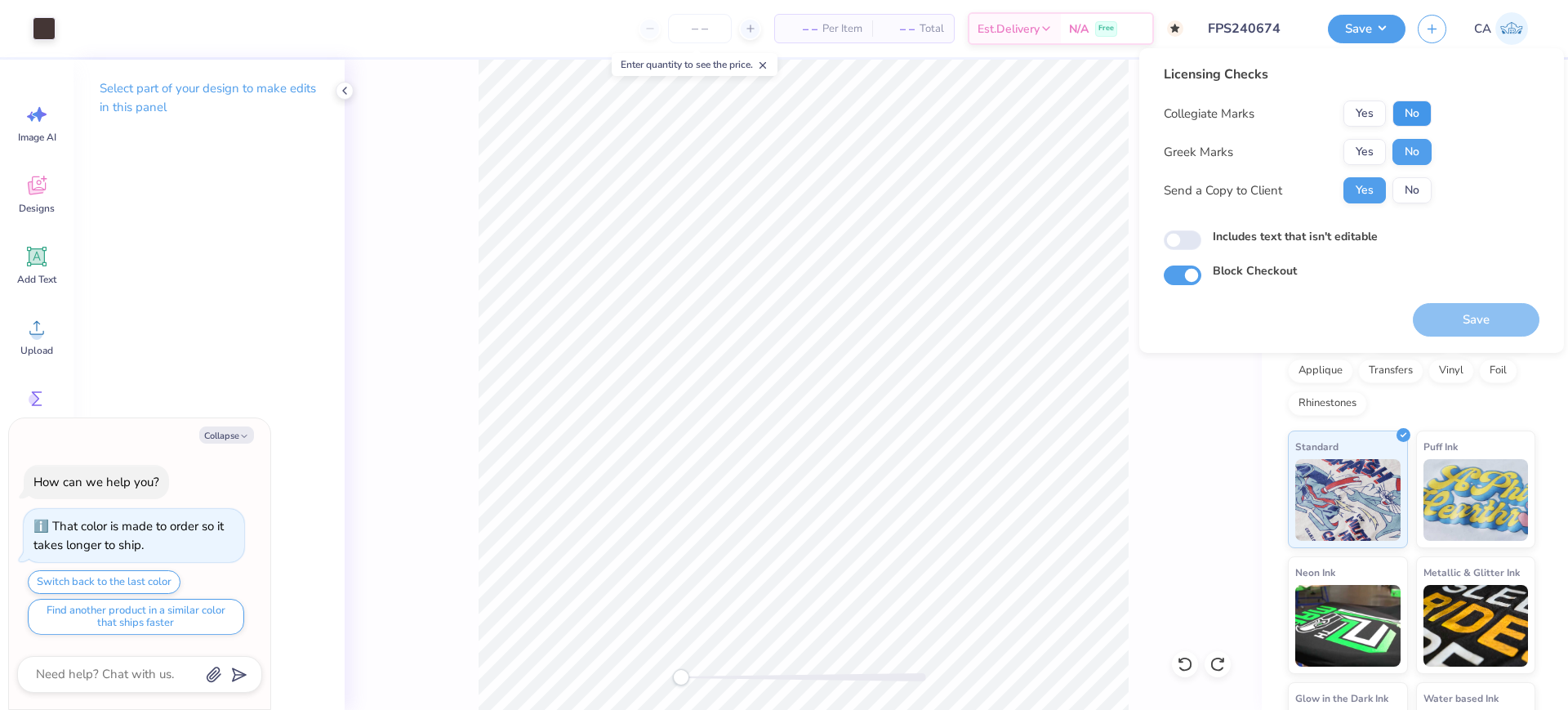
click at [1405, 114] on button "No" at bounding box center [1412, 113] width 39 height 26
click at [1445, 317] on button "Save" at bounding box center [1476, 319] width 127 height 34
click at [1251, 29] on input "FPS240674" at bounding box center [1236, 29] width 161 height 33
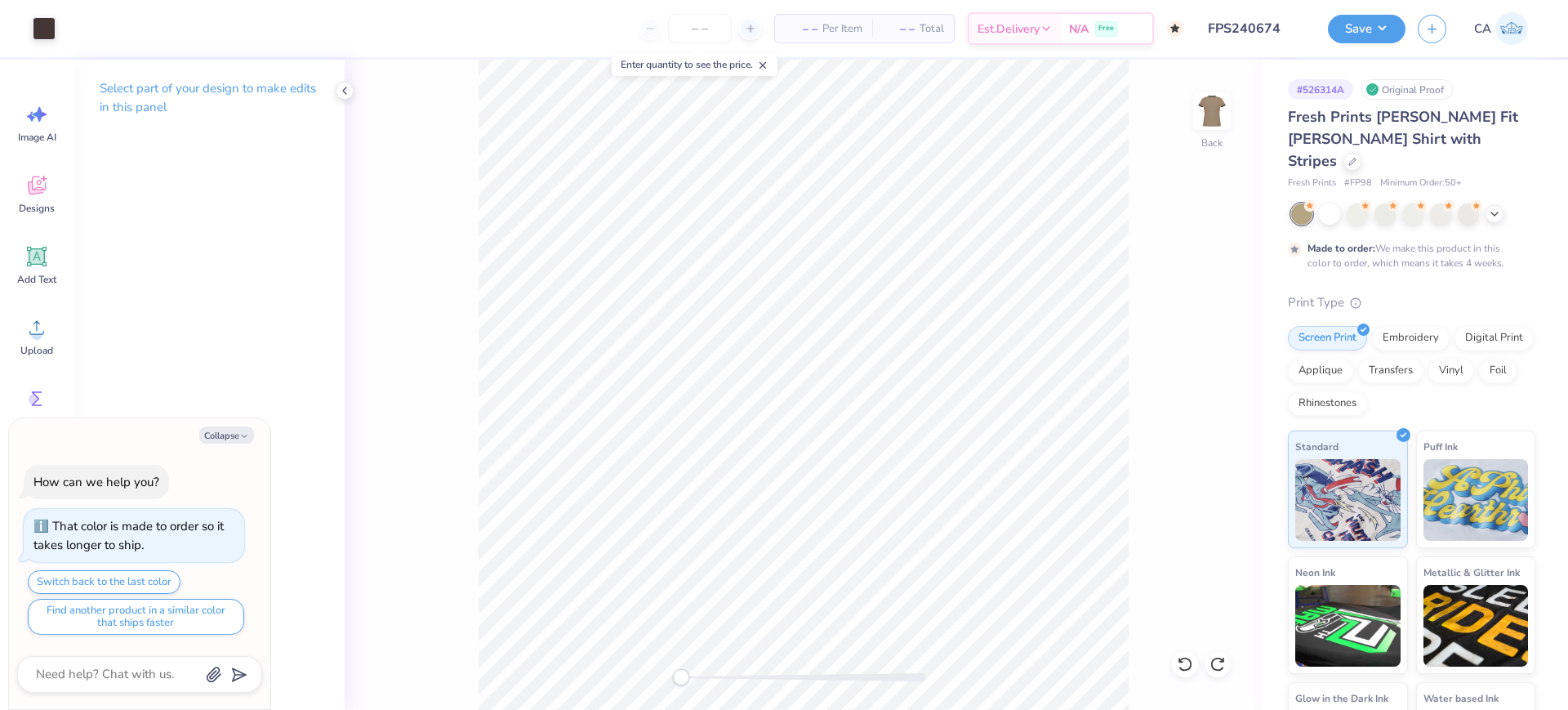
type textarea "x"
